Goal: Transaction & Acquisition: Purchase product/service

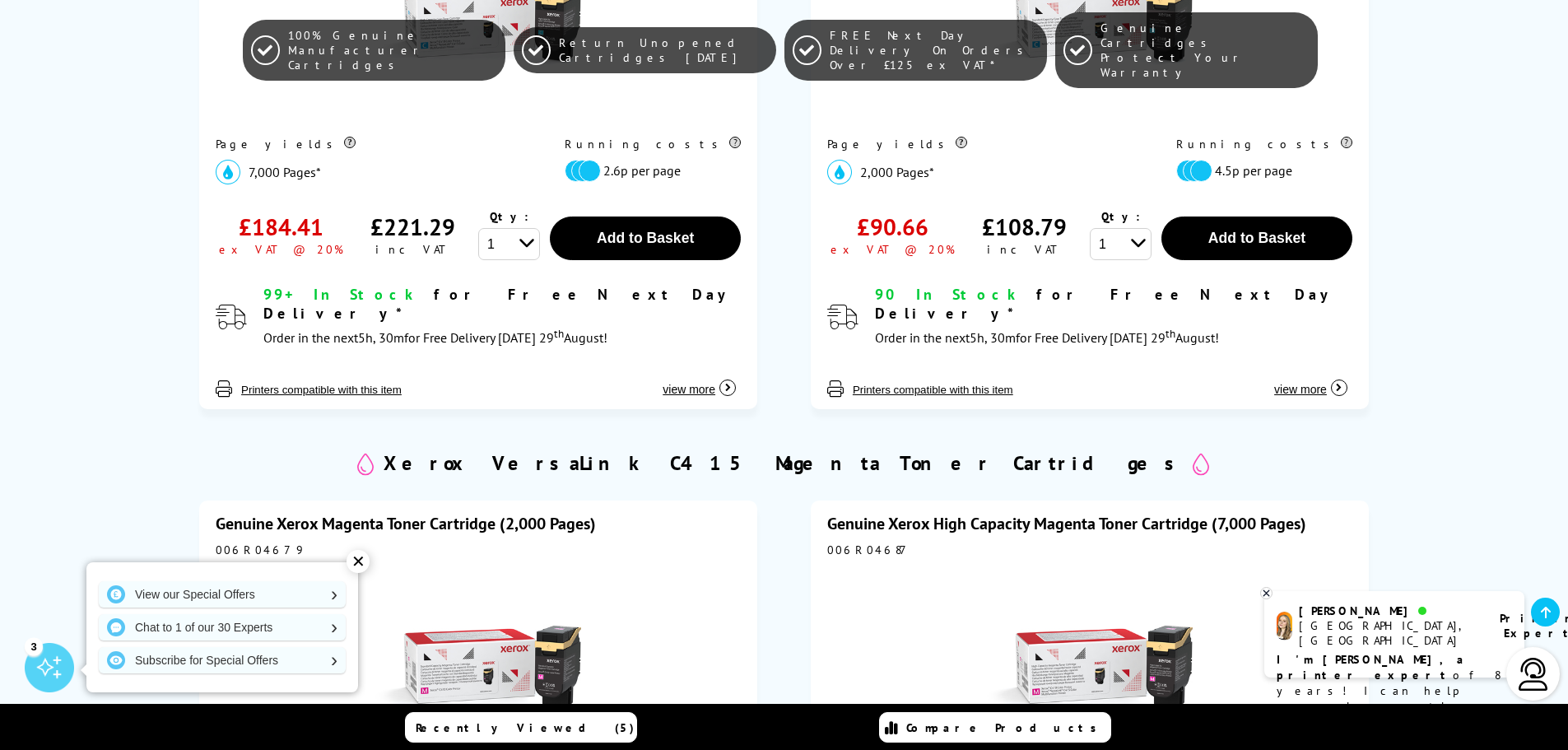
scroll to position [1811, 0]
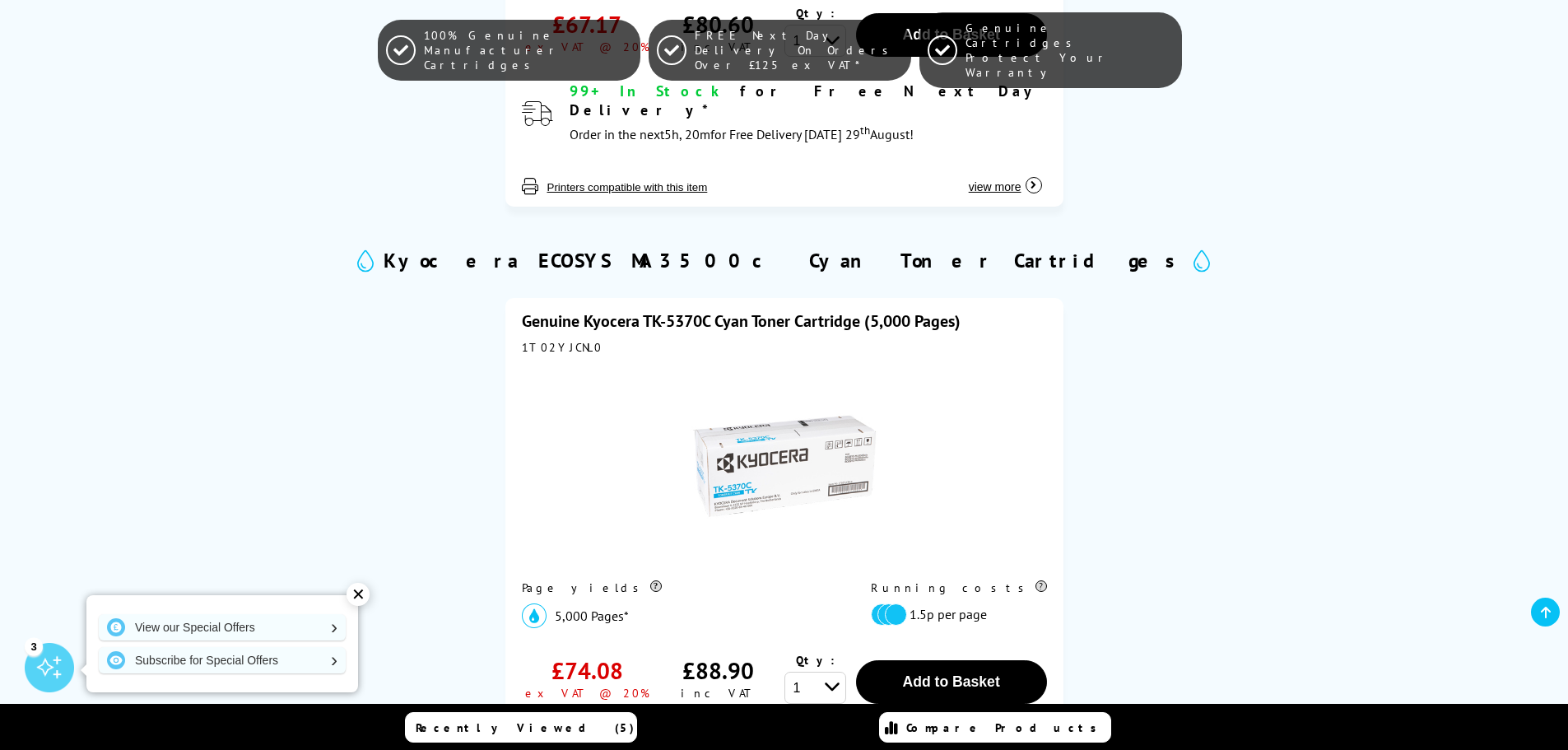
scroll to position [1729, 0]
